Goal: Transaction & Acquisition: Register for event/course

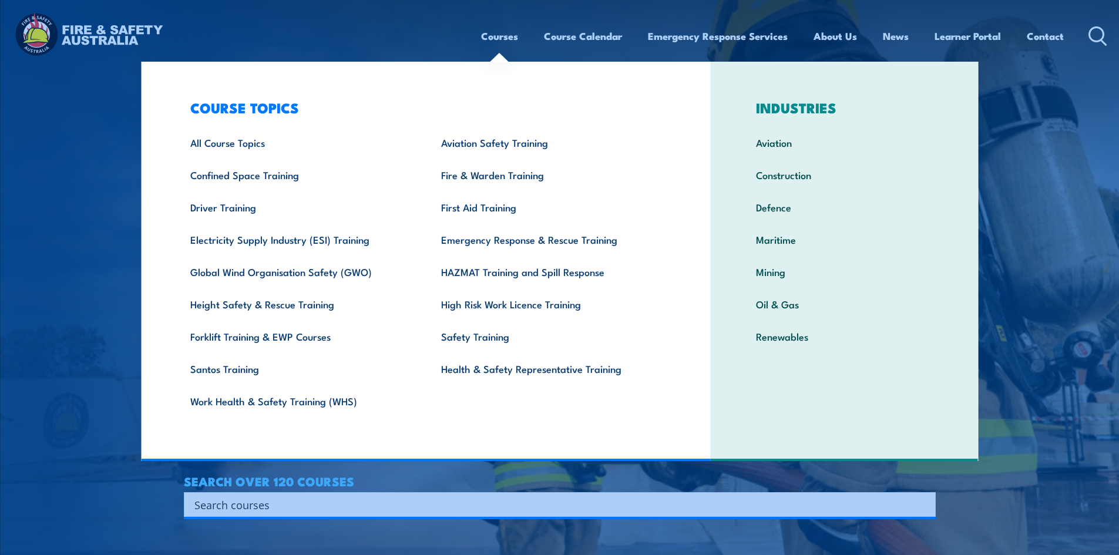
click at [491, 37] on link "Courses" at bounding box center [499, 36] width 37 height 31
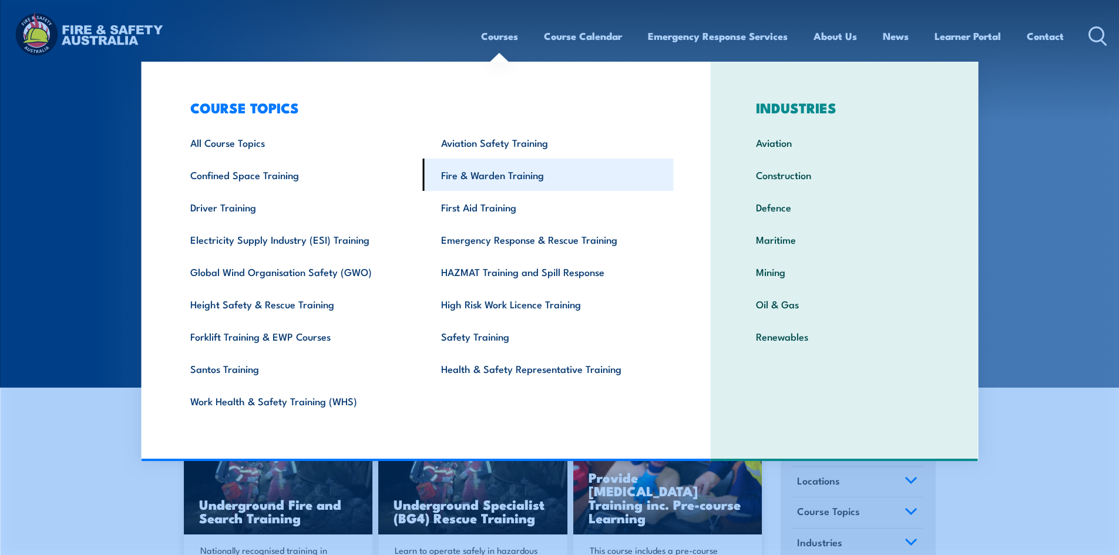
click at [503, 177] on link "Fire & Warden Training" at bounding box center [548, 175] width 251 height 32
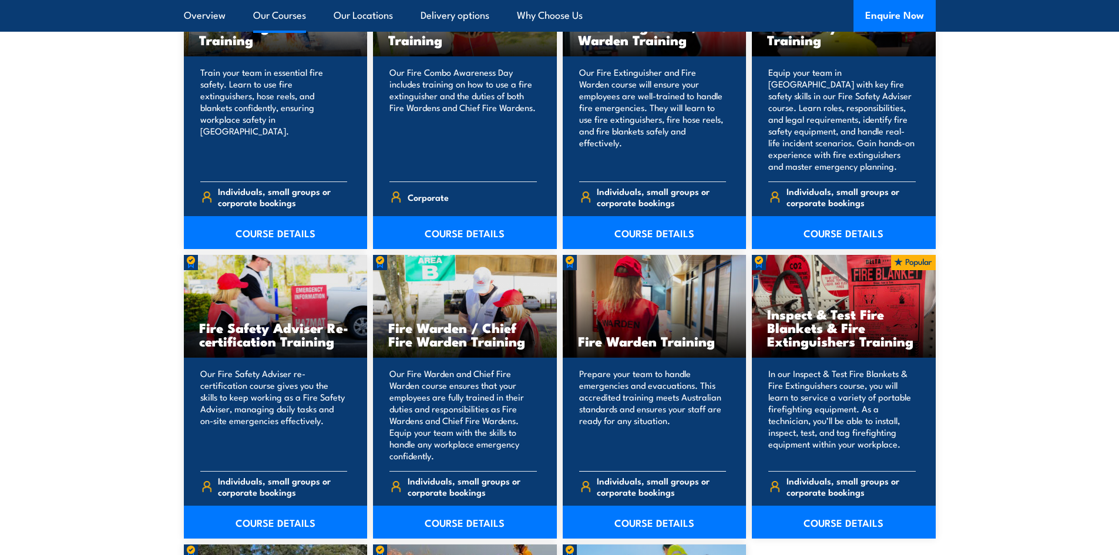
scroll to position [1409, 0]
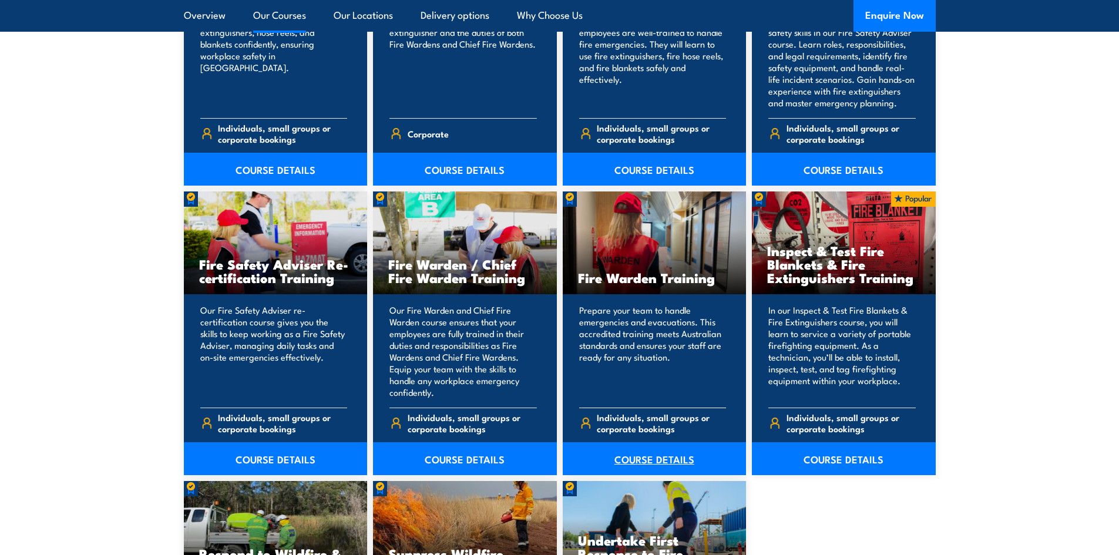
click at [650, 452] on link "COURSE DETAILS" at bounding box center [654, 458] width 184 height 33
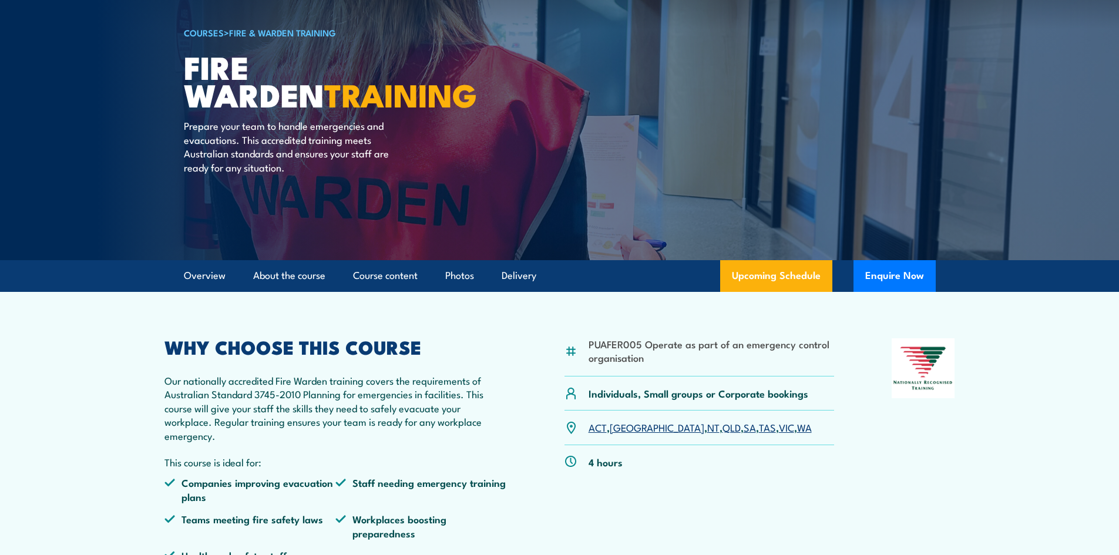
scroll to position [235, 0]
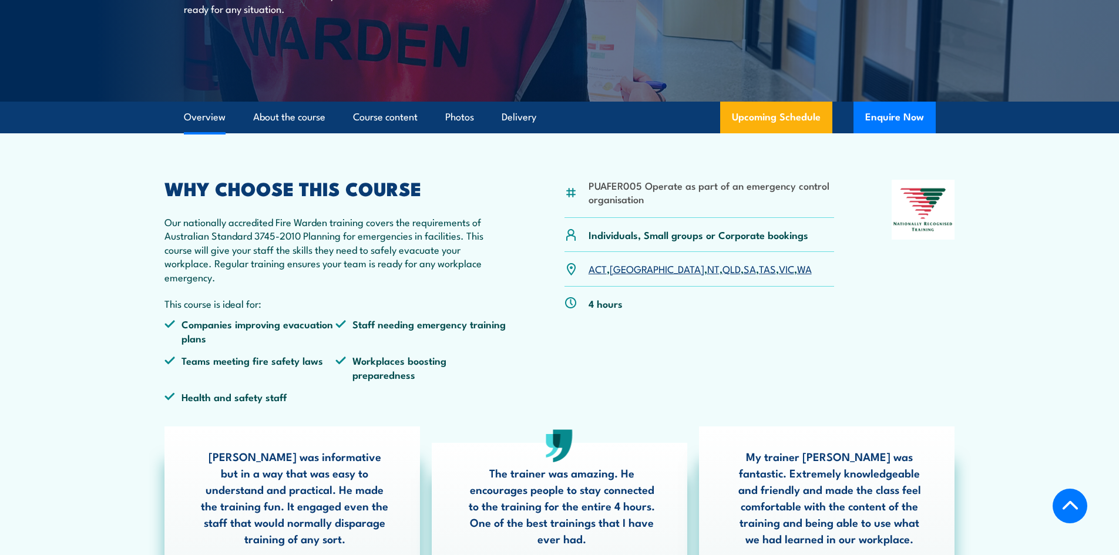
click at [621, 270] on link "NSW" at bounding box center [656, 268] width 95 height 14
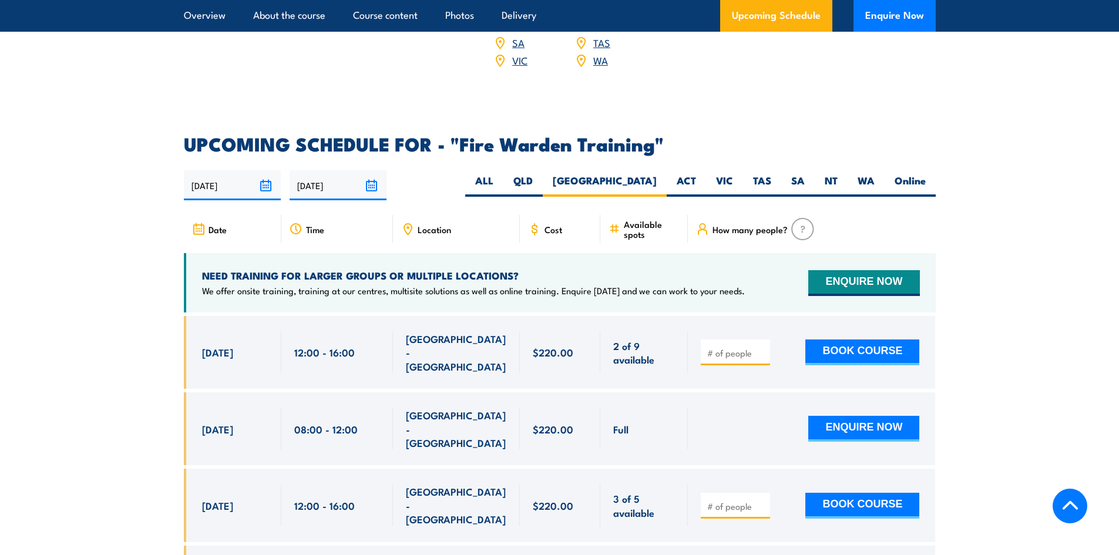
scroll to position [2125, 0]
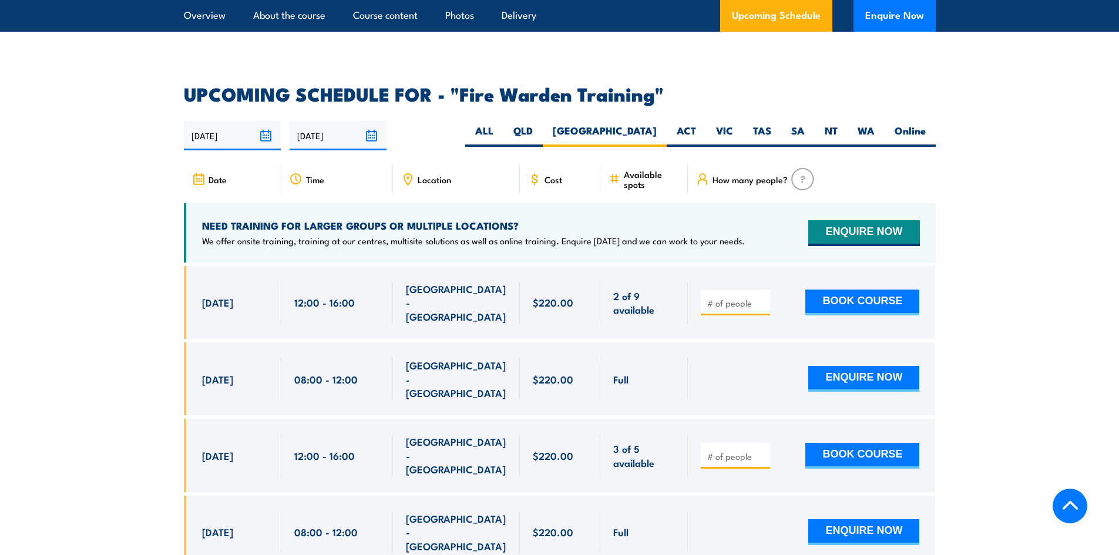
scroll to position [2184, 0]
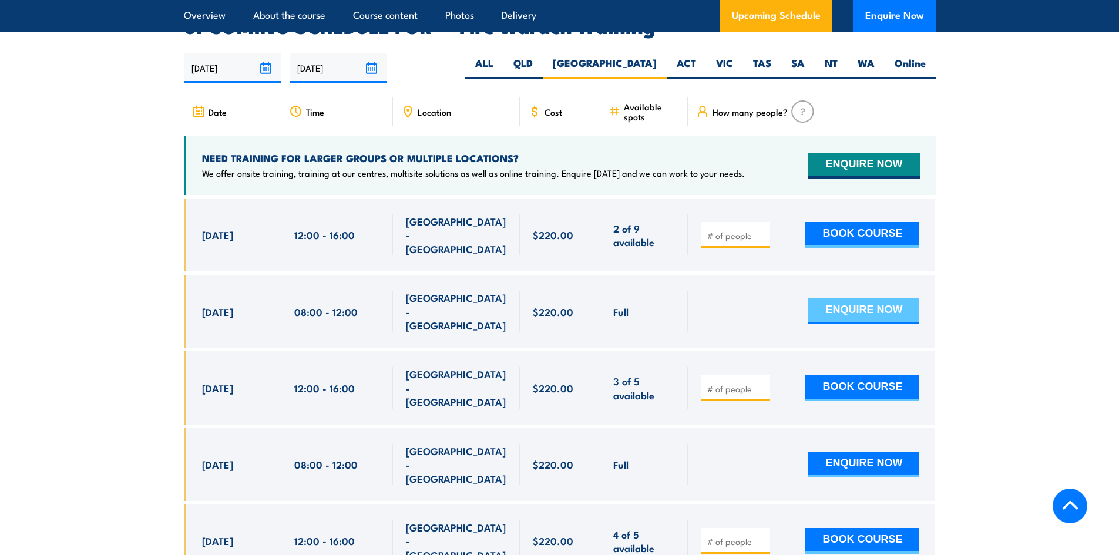
click at [887, 298] on button "ENQUIRE NOW" at bounding box center [863, 311] width 111 height 26
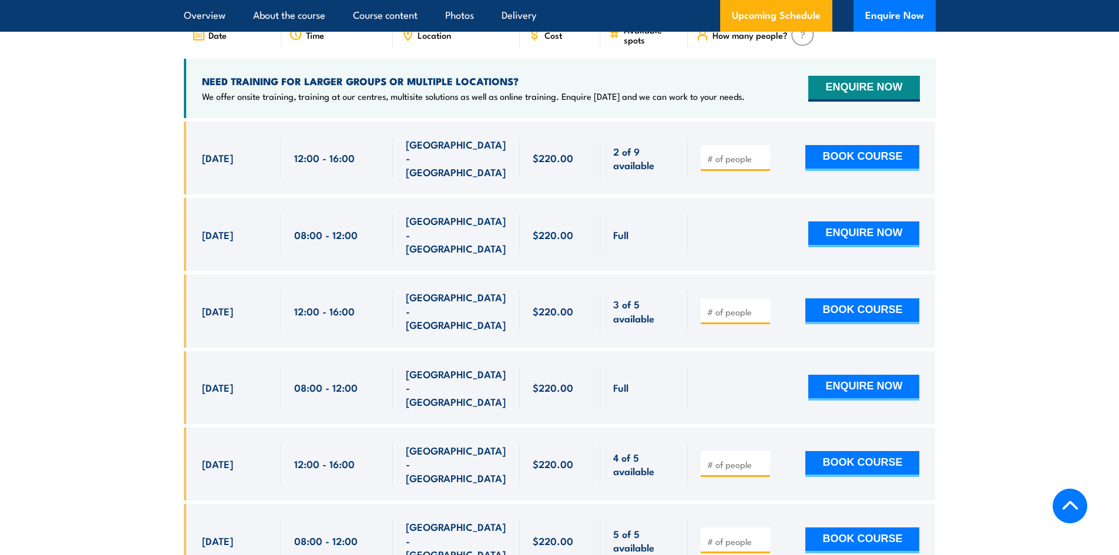
scroll to position [2184, 0]
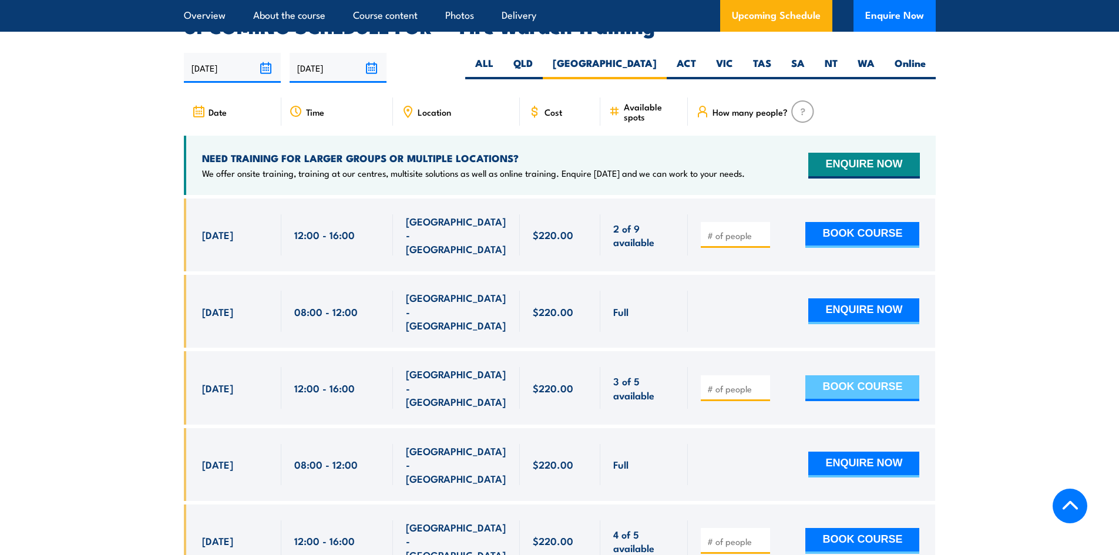
click at [873, 375] on button "BOOK COURSE" at bounding box center [862, 388] width 114 height 26
type input "1"
click at [760, 383] on input "1" at bounding box center [736, 389] width 59 height 12
click at [831, 375] on button "BOOK COURSE" at bounding box center [862, 388] width 114 height 26
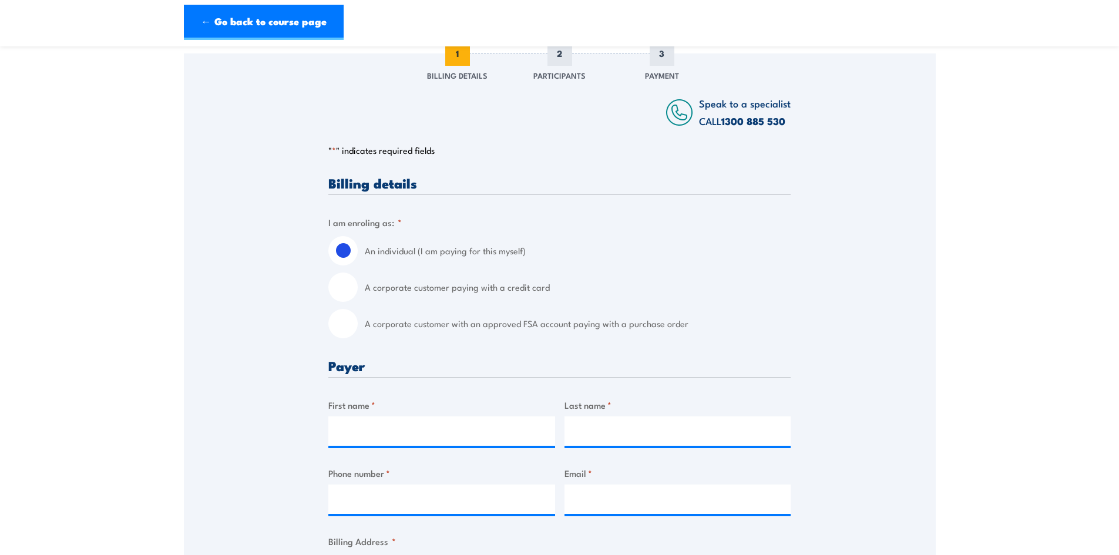
scroll to position [176, 0]
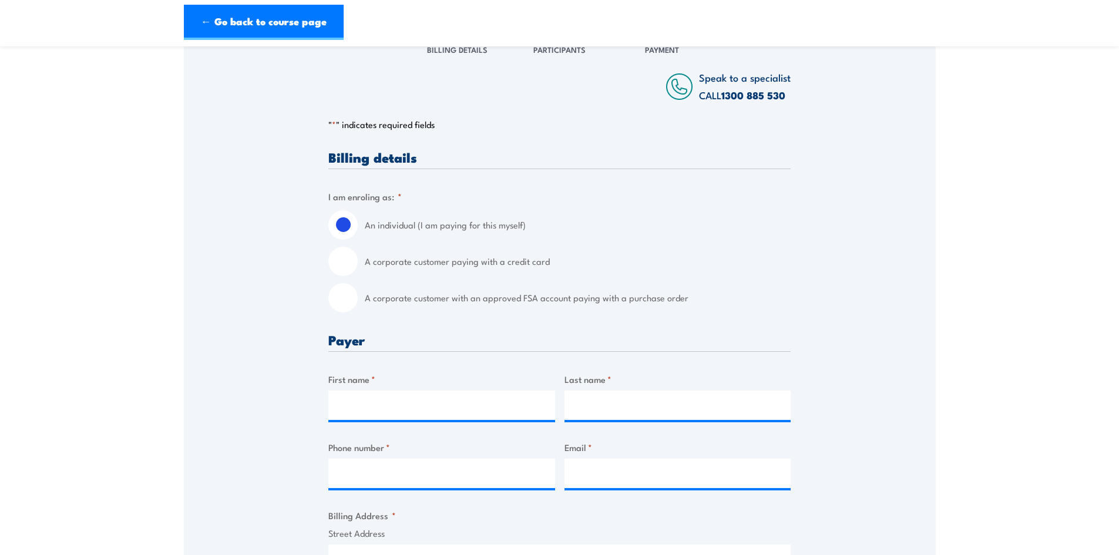
click at [347, 260] on input "A corporate customer paying with a credit card" at bounding box center [342, 261] width 29 height 29
radio input "true"
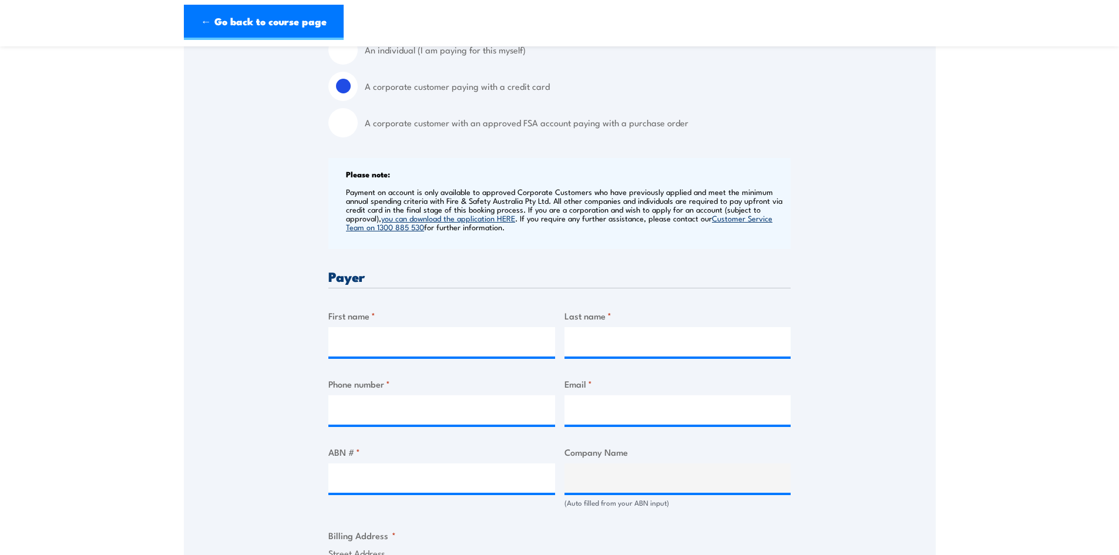
scroll to position [411, 0]
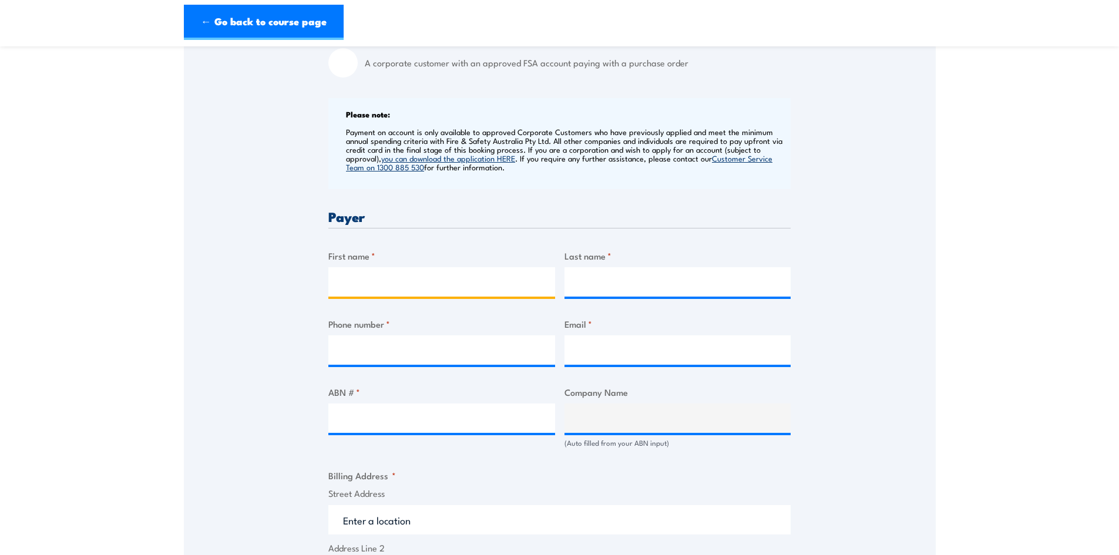
click at [399, 285] on input "First name *" at bounding box center [441, 281] width 227 height 29
type input "[PERSON_NAME]"
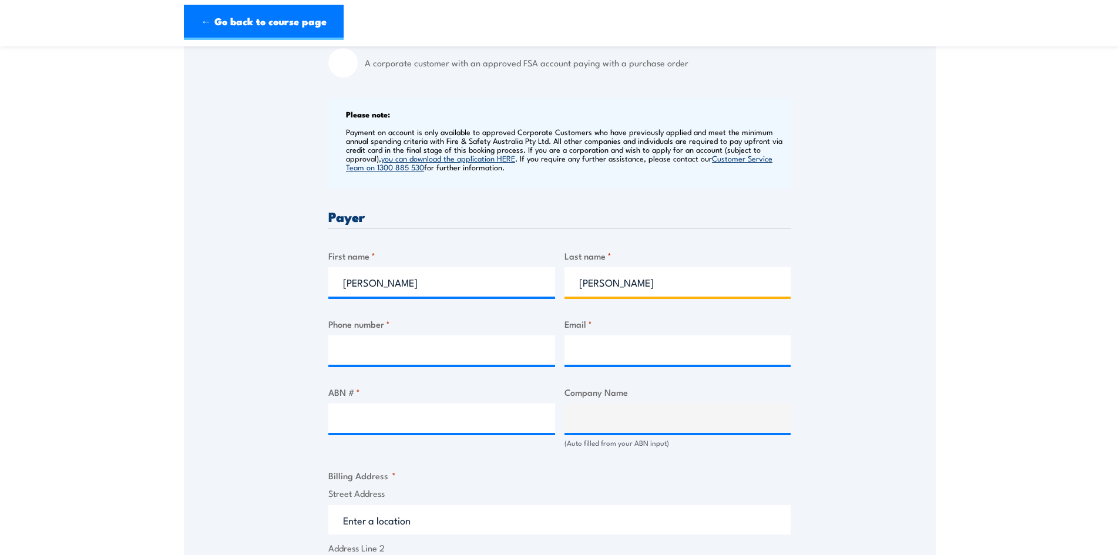
type input "[PERSON_NAME]"
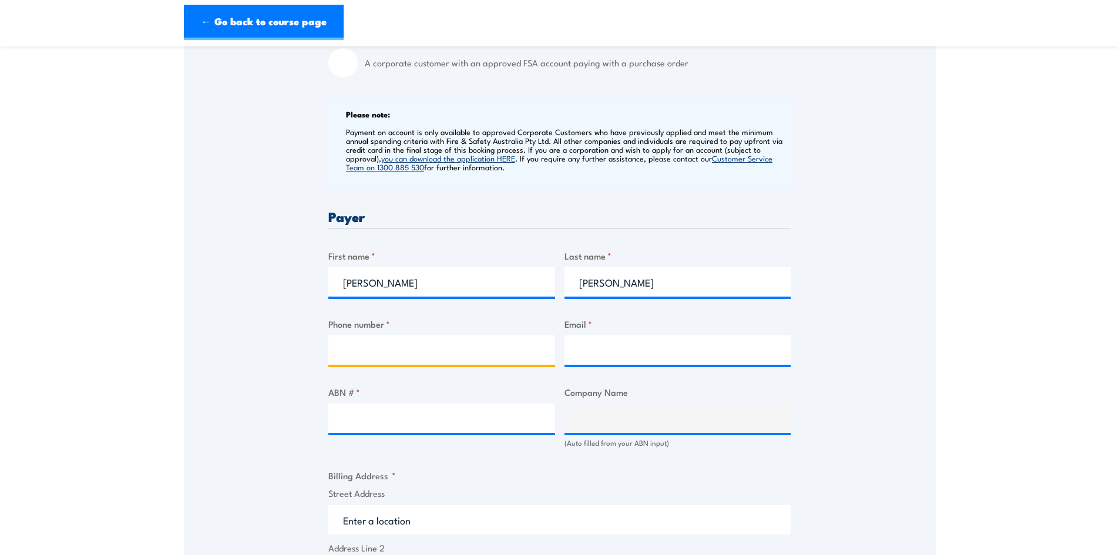
click at [334, 343] on input "Phone number *" at bounding box center [441, 349] width 227 height 29
type input "0452082562"
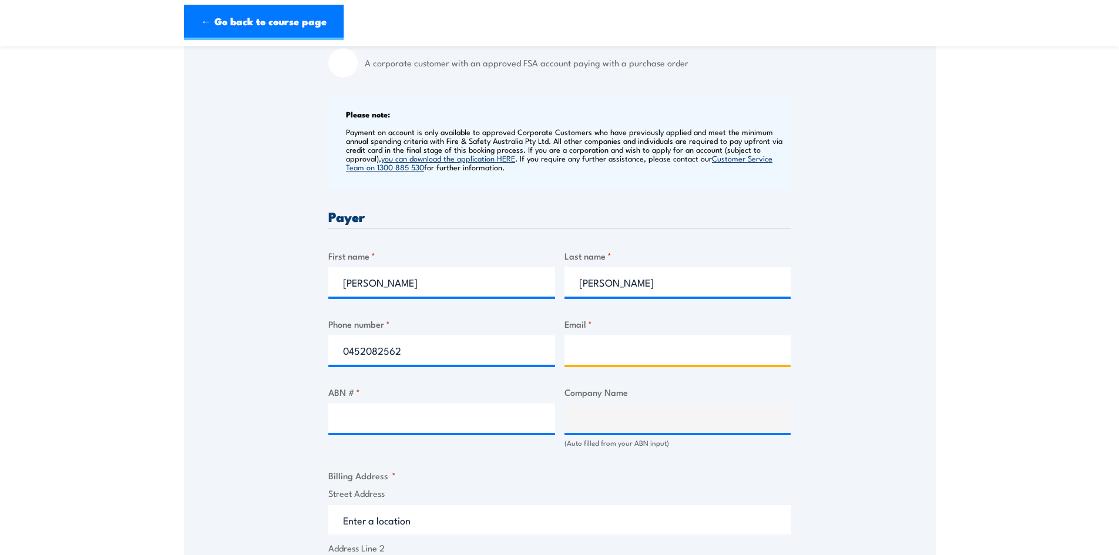
click at [588, 353] on input "Email *" at bounding box center [677, 349] width 227 height 29
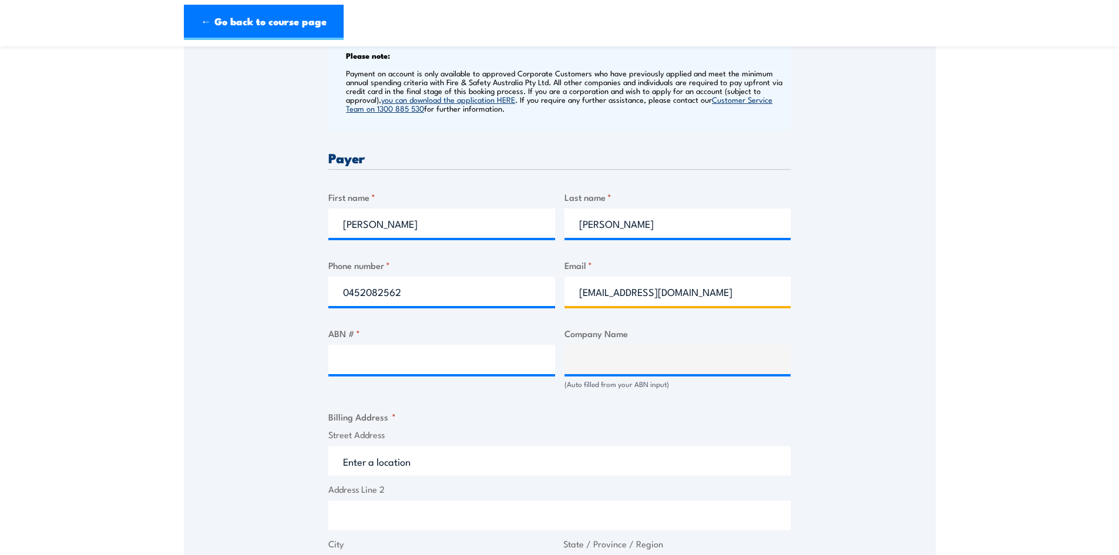
type input "[EMAIL_ADDRESS][DOMAIN_NAME]"
click at [386, 368] on input "ABN # *" at bounding box center [441, 359] width 227 height 29
click at [358, 351] on input "ABN # *" at bounding box center [441, 359] width 227 height 29
paste input "92 122 741 066"
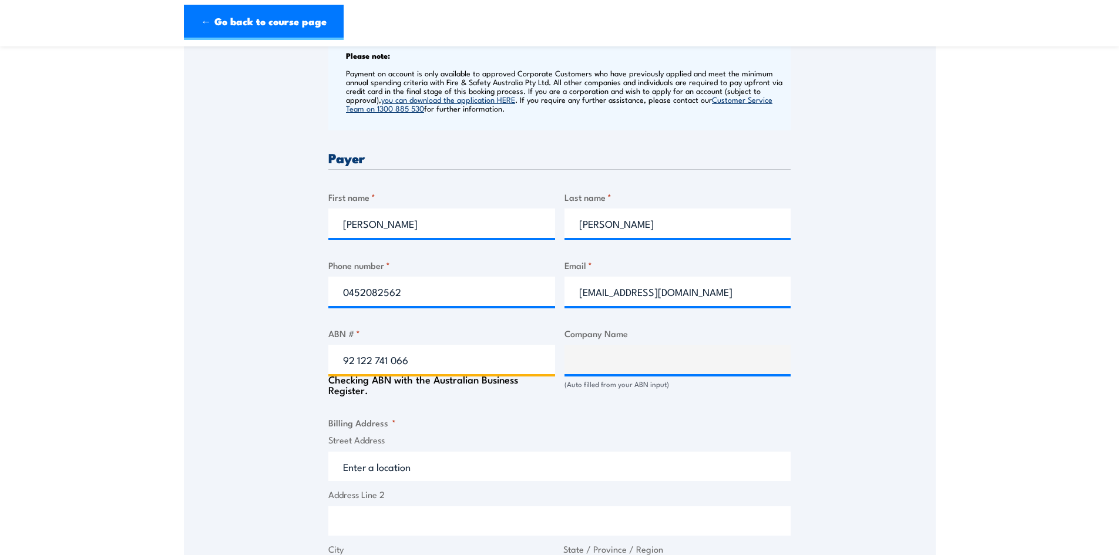
type input "92 122 741 066"
type input "SYNDETICOM PTY LTD"
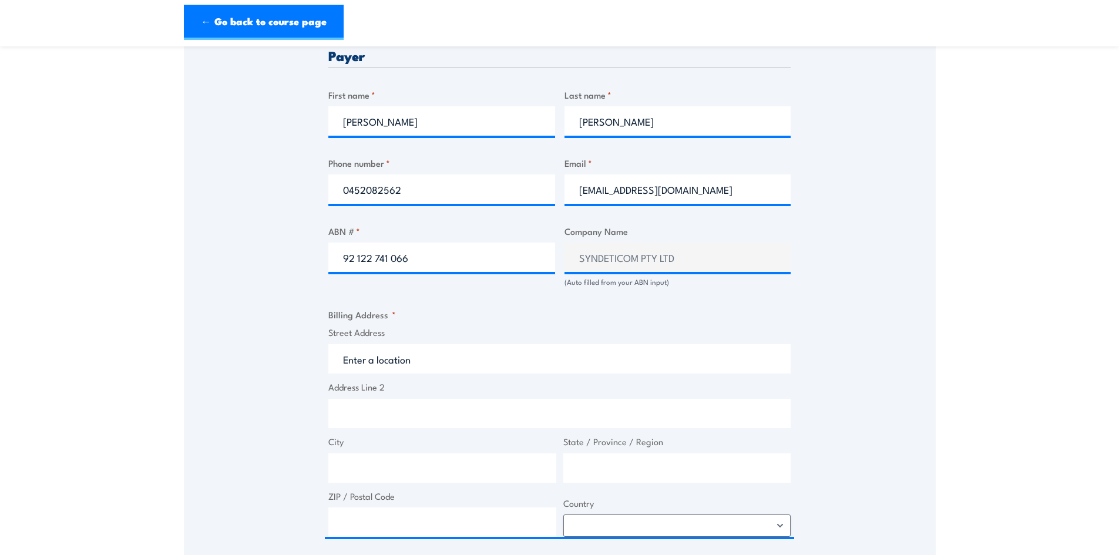
scroll to position [646, 0]
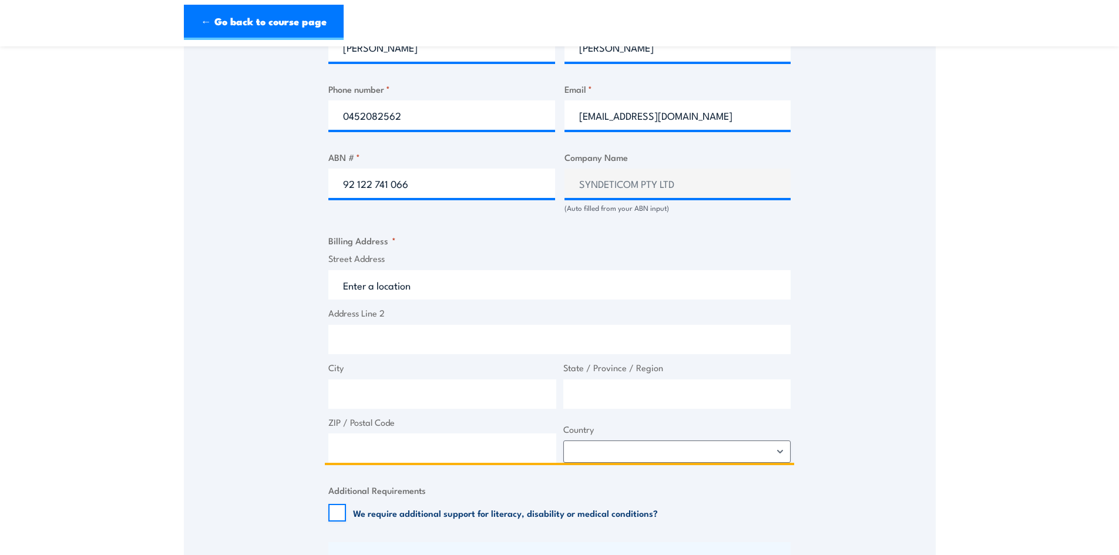
click at [382, 289] on input "Street Address" at bounding box center [559, 284] width 462 height 29
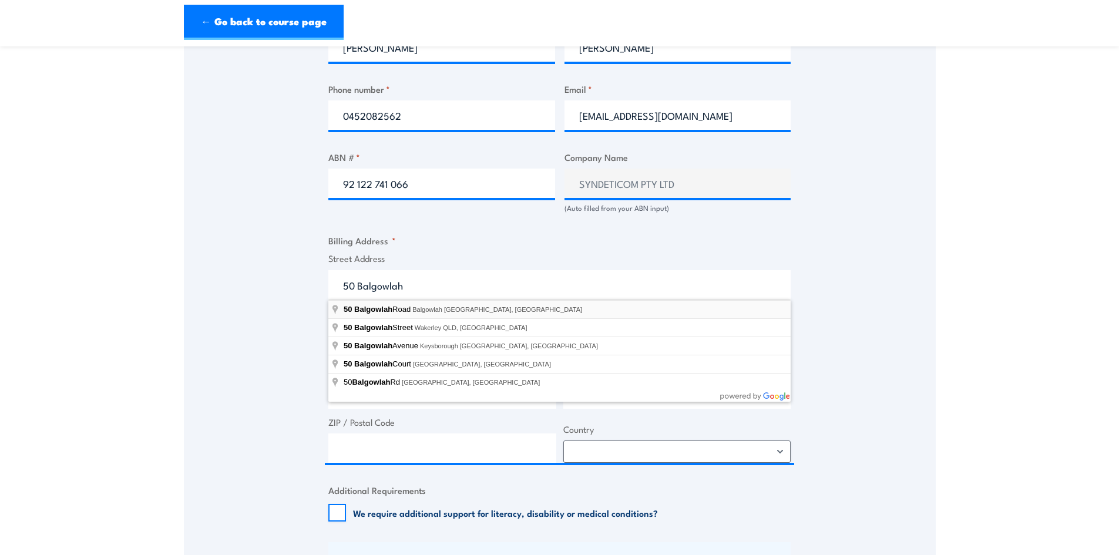
type input "[STREET_ADDRESS]"
type input "Balgowlah"
type input "[GEOGRAPHIC_DATA]"
type input "2093"
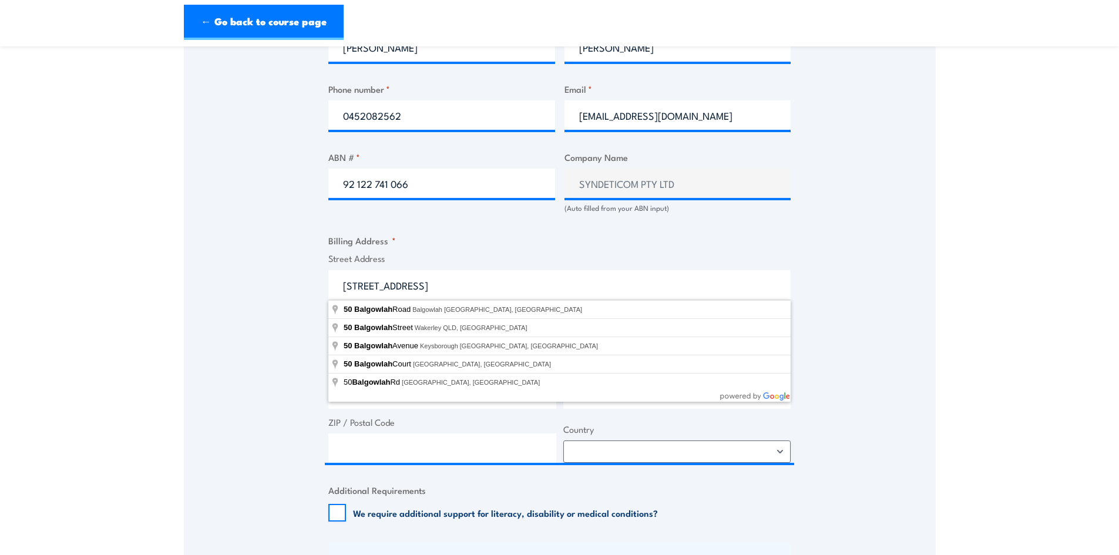
select select "[GEOGRAPHIC_DATA]"
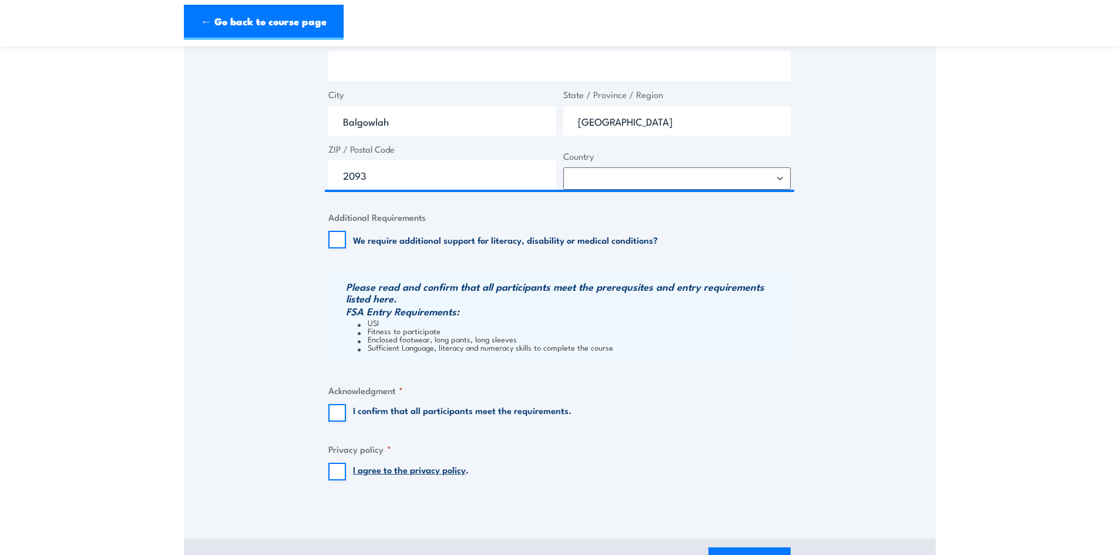
scroll to position [939, 0]
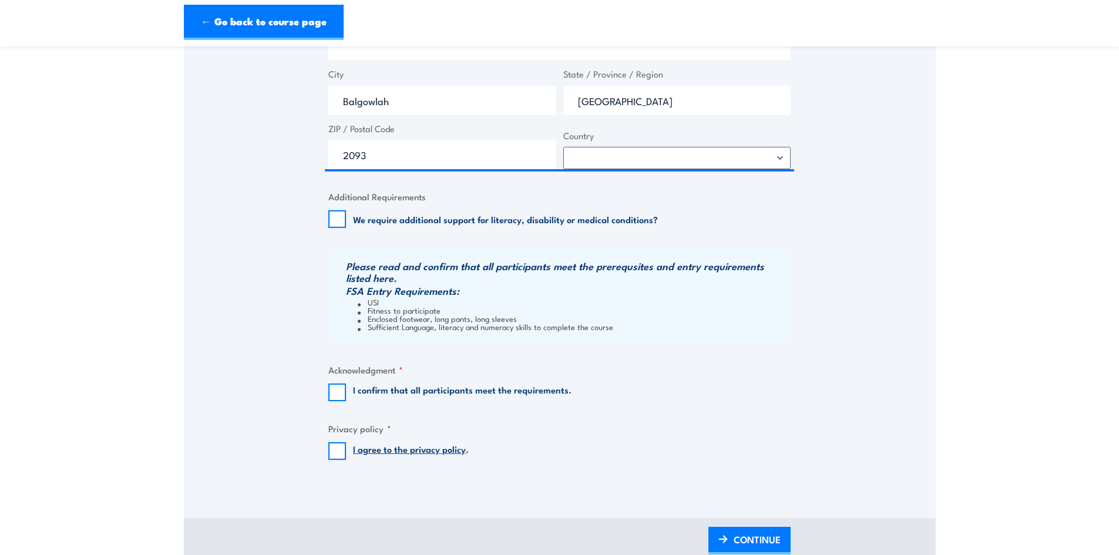
click at [347, 386] on div "I confirm that all participants meet the requirements." at bounding box center [449, 392] width 243 height 18
click at [335, 392] on input "I confirm that all participants meet the requirements." at bounding box center [337, 392] width 18 height 18
checkbox input "true"
drag, startPoint x: 335, startPoint y: 448, endPoint x: 568, endPoint y: 415, distance: 235.4
click at [336, 447] on input "I agree to the privacy policy ." at bounding box center [337, 451] width 18 height 18
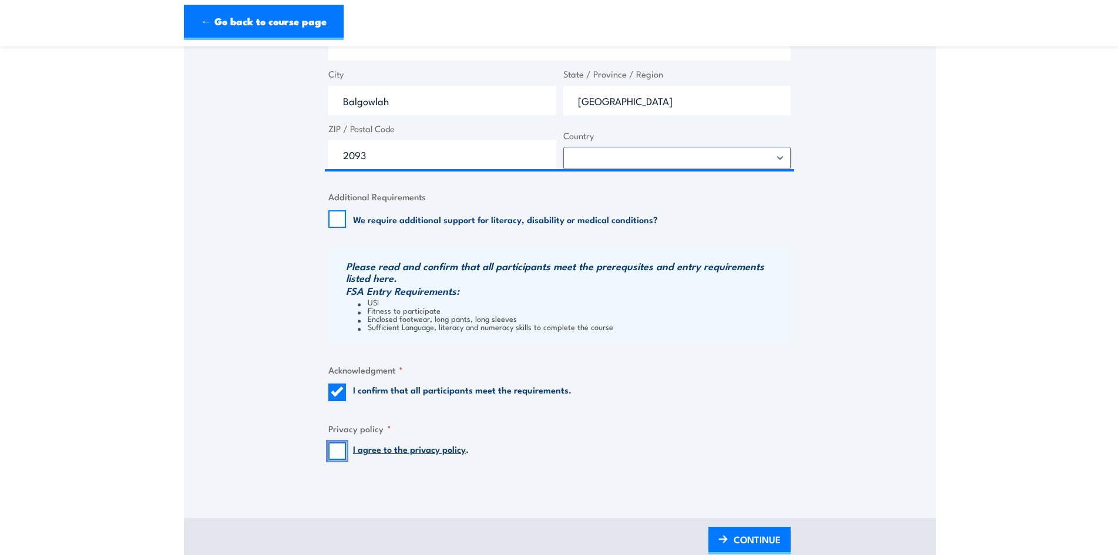
checkbox input "true"
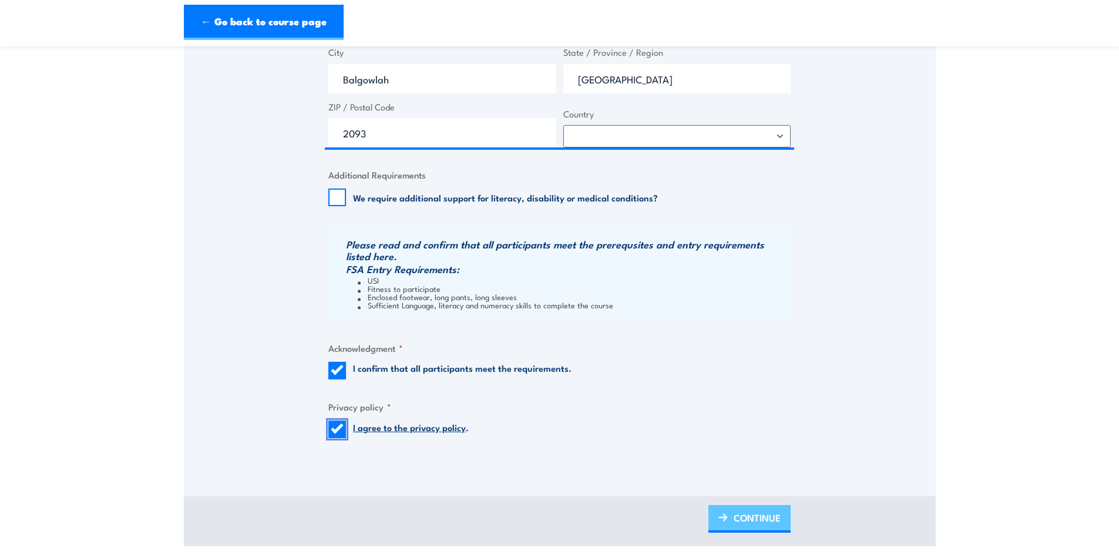
scroll to position [998, 0]
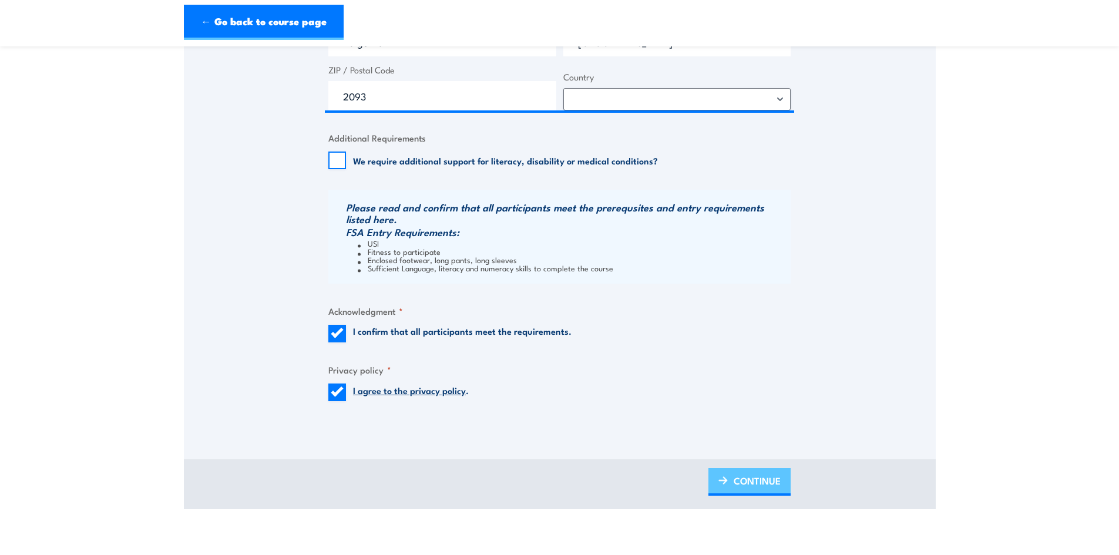
click at [743, 489] on span "CONTINUE" at bounding box center [756, 480] width 47 height 31
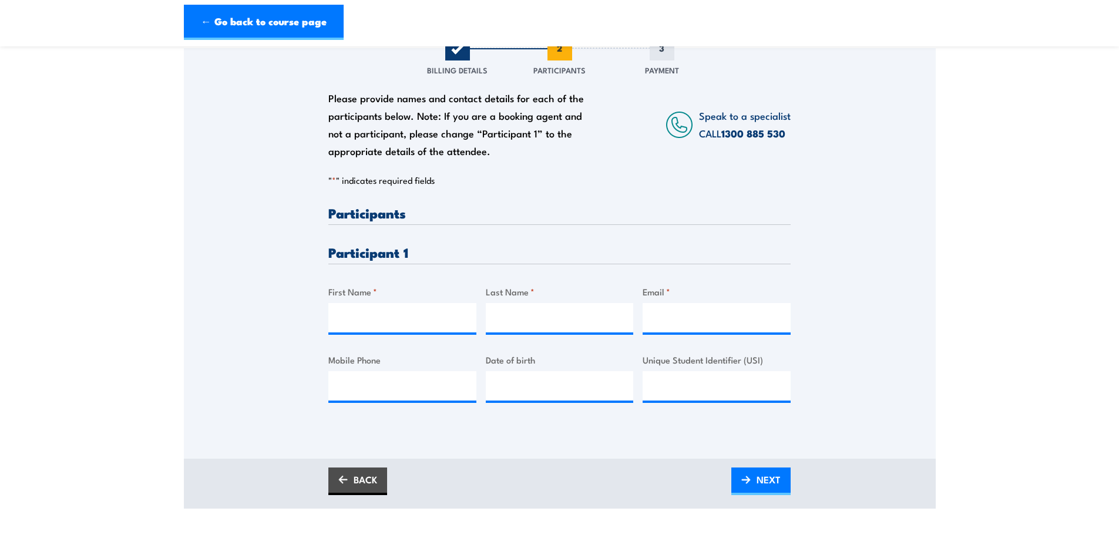
scroll to position [176, 0]
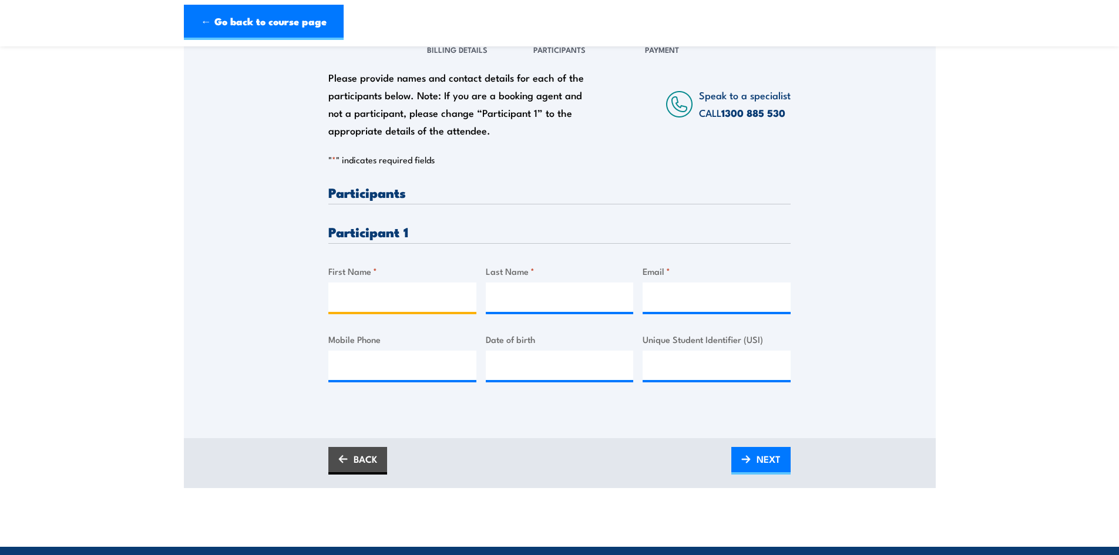
click at [362, 294] on input "First Name *" at bounding box center [402, 296] width 148 height 29
type input "[PERSON_NAME]"
type input "Pillay"
click at [708, 295] on input "Email *" at bounding box center [716, 296] width 148 height 29
click at [654, 298] on input "Email *" at bounding box center [716, 296] width 148 height 29
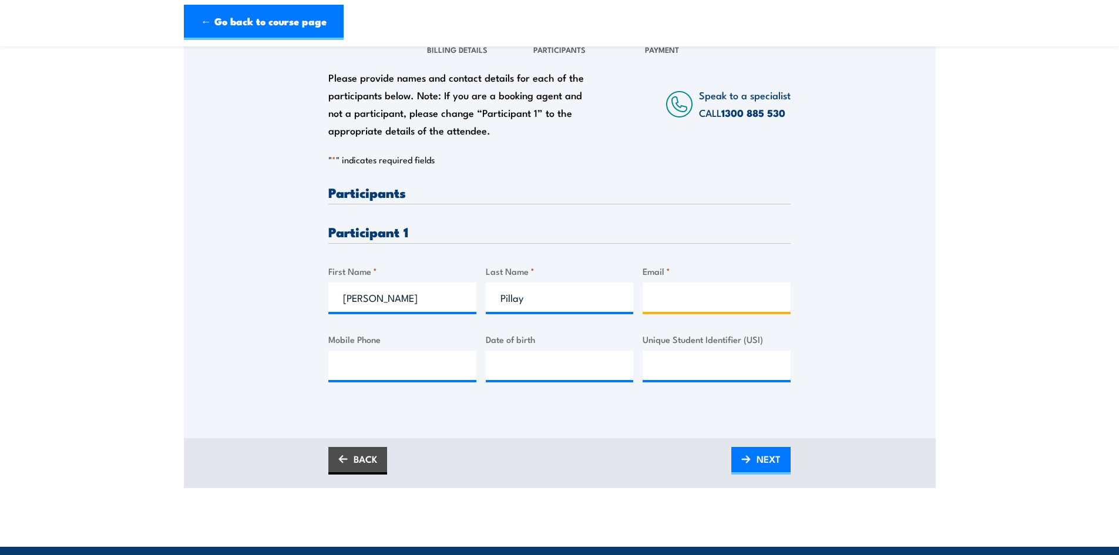
paste input "[PERSON_NAME][EMAIL_ADDRESS][PERSON_NAME][DOMAIN_NAME]"
type input "[PERSON_NAME][EMAIL_ADDRESS][PERSON_NAME][DOMAIN_NAME]"
type input "__/__/____"
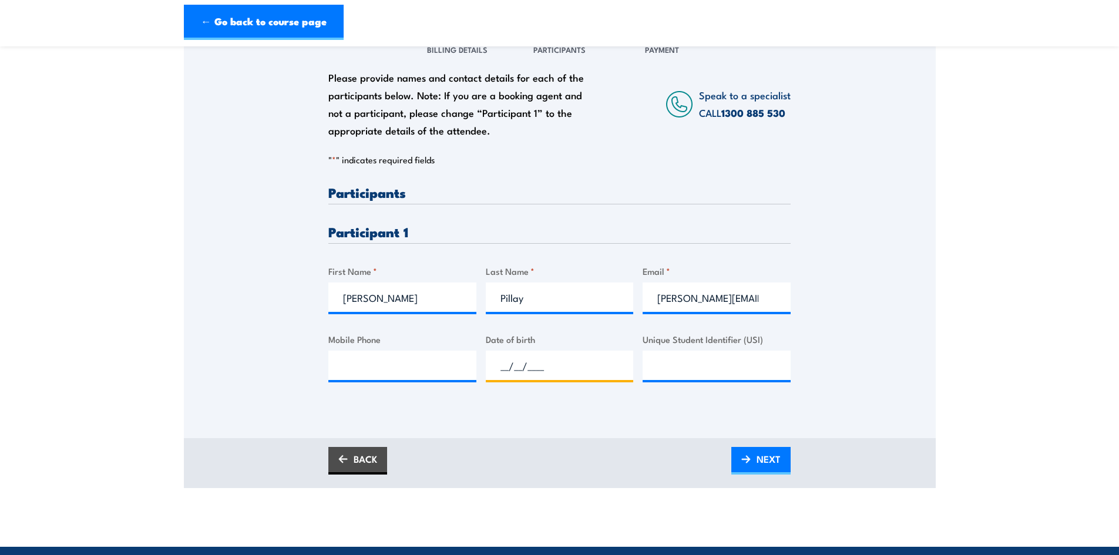
click at [534, 368] on input "__/__/____" at bounding box center [560, 365] width 148 height 29
type input "__/__/____"
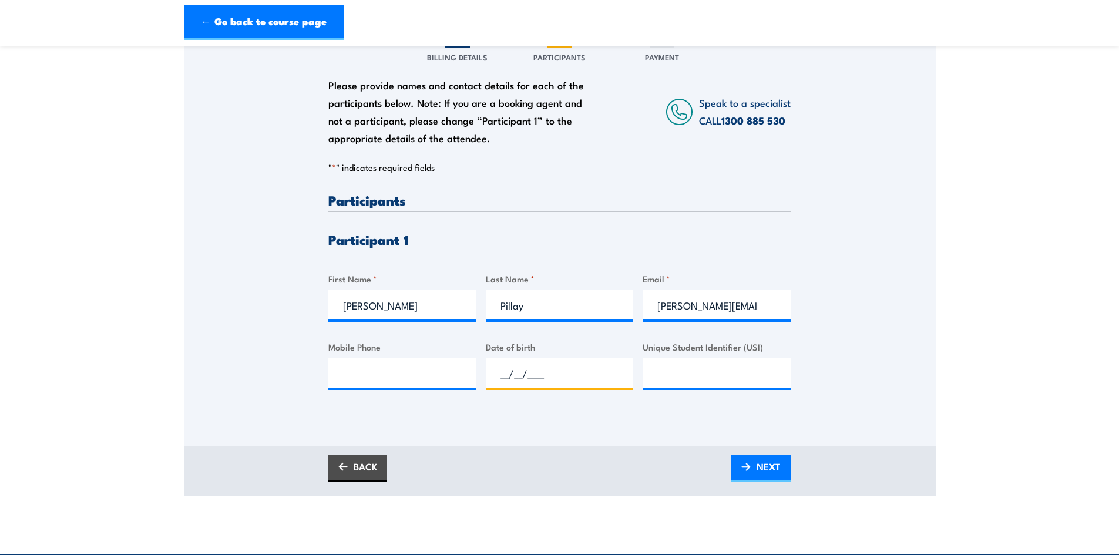
scroll to position [117, 0]
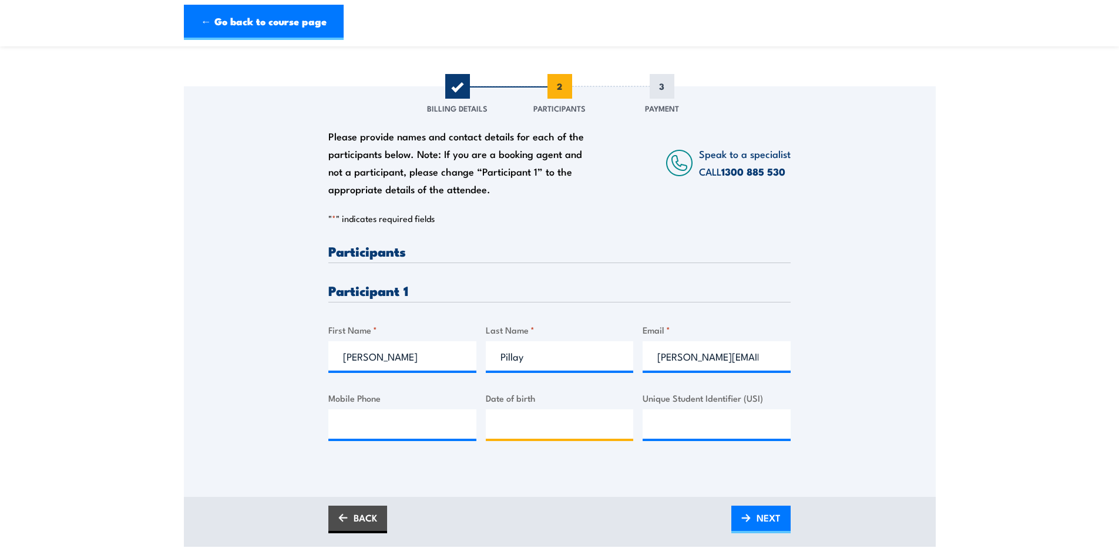
type input "__/__/____"
click at [364, 427] on input "Mobile Phone" at bounding box center [402, 423] width 148 height 29
paste input "0426691710"
type input "0426691710"
click at [493, 427] on input "__/__/____" at bounding box center [560, 423] width 148 height 29
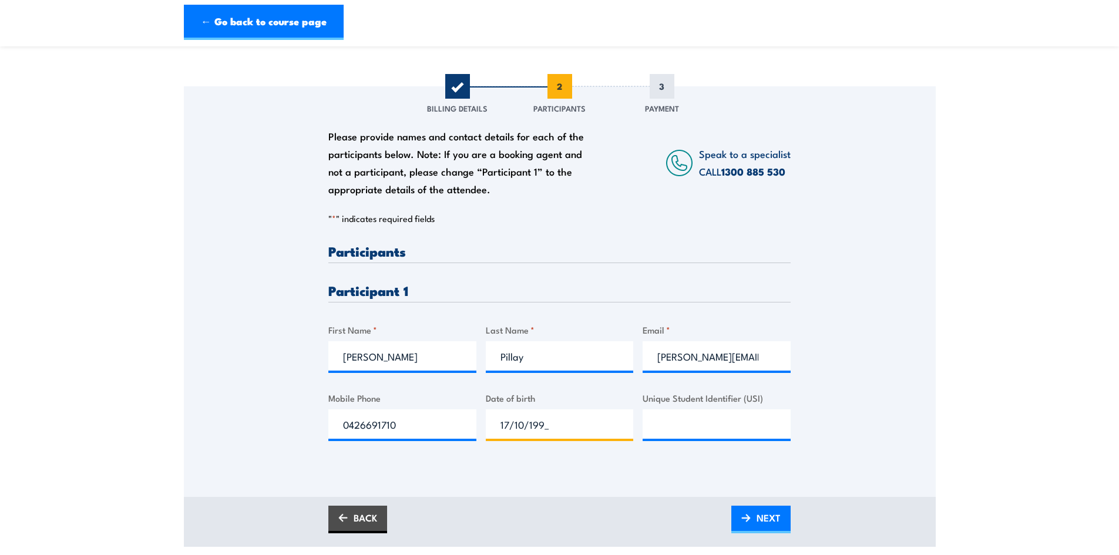
type input "[DATE]"
click at [669, 425] on input "Unique Student Identifier (USI)" at bounding box center [716, 423] width 148 height 29
click at [772, 518] on span "NEXT" at bounding box center [768, 517] width 24 height 31
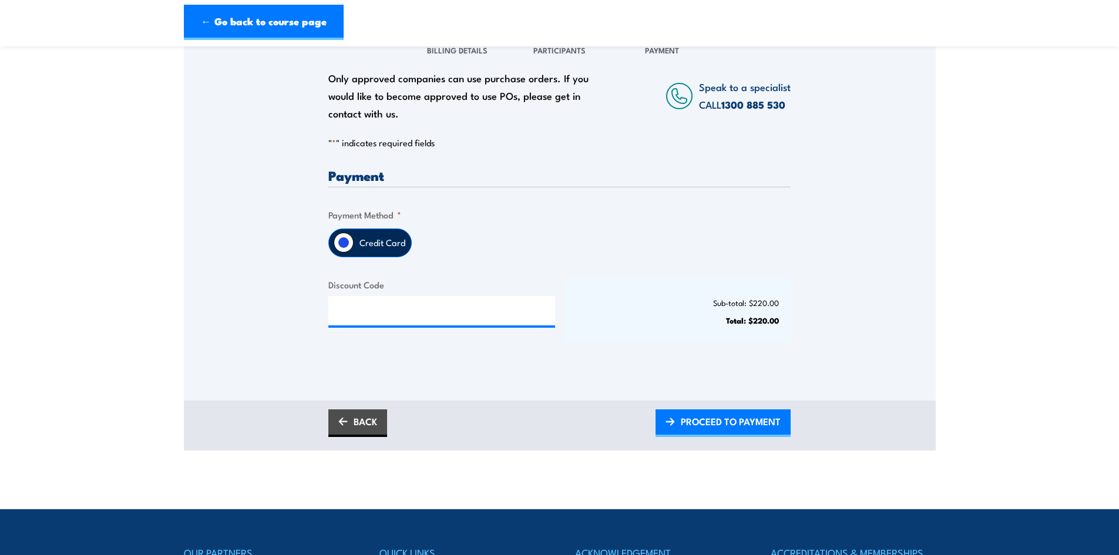
scroll to position [176, 0]
click at [699, 422] on span "PROCEED TO PAYMENT" at bounding box center [731, 420] width 100 height 31
